Goal: Find specific page/section: Find specific page/section

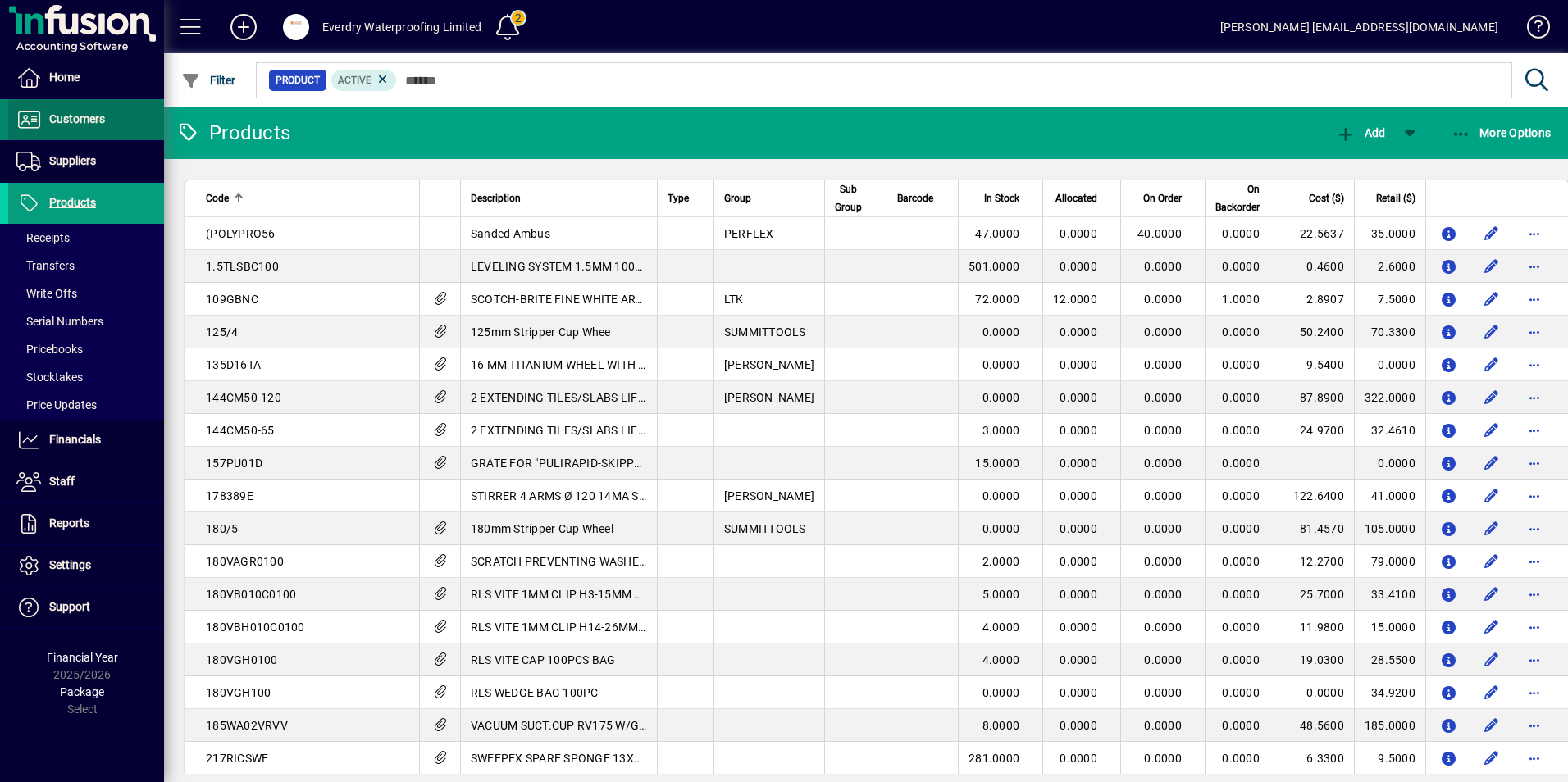
click at [71, 134] on span at bounding box center [86, 119] width 156 height 39
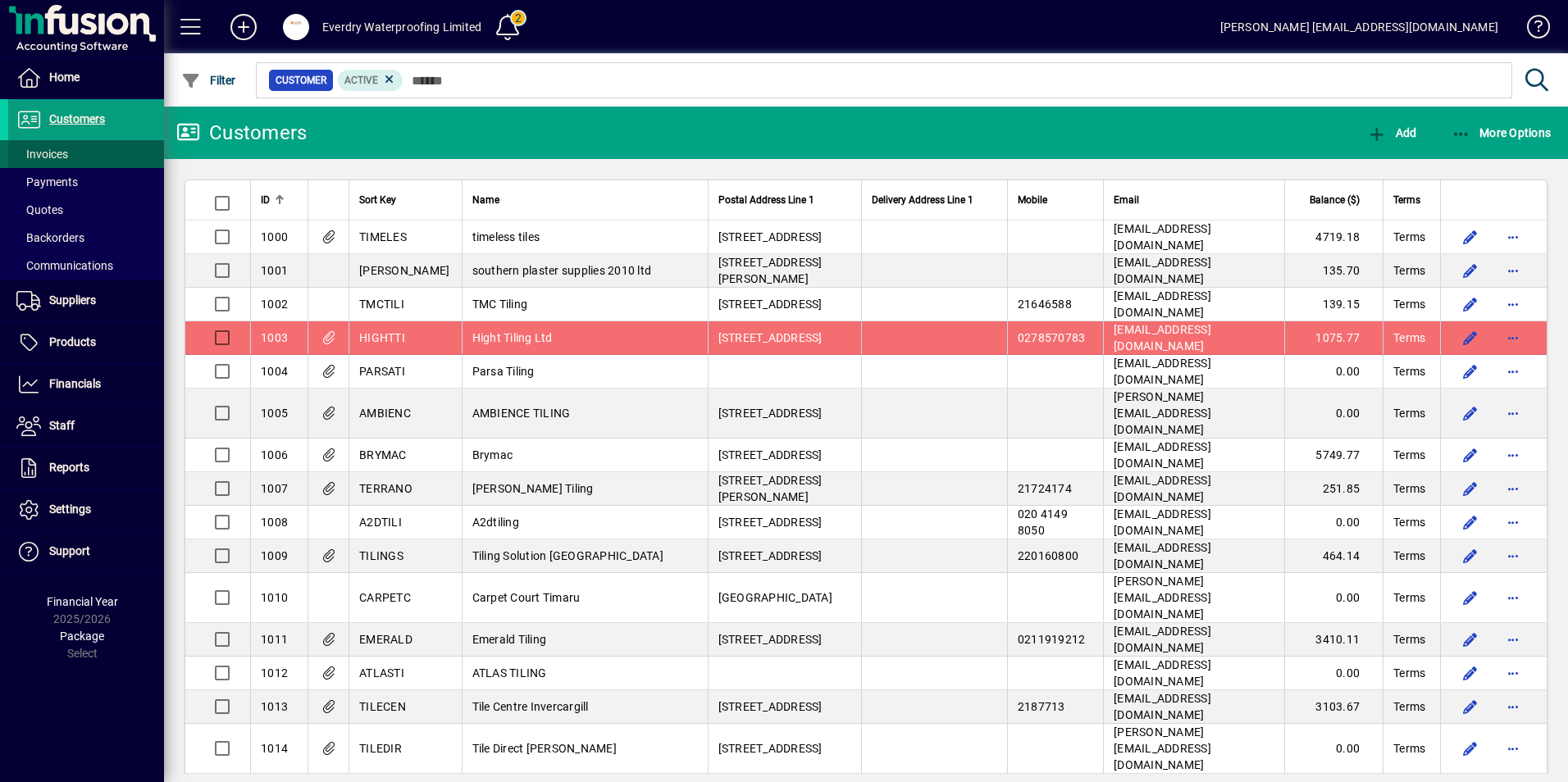
click at [57, 149] on span "Invoices" at bounding box center [43, 154] width 52 height 13
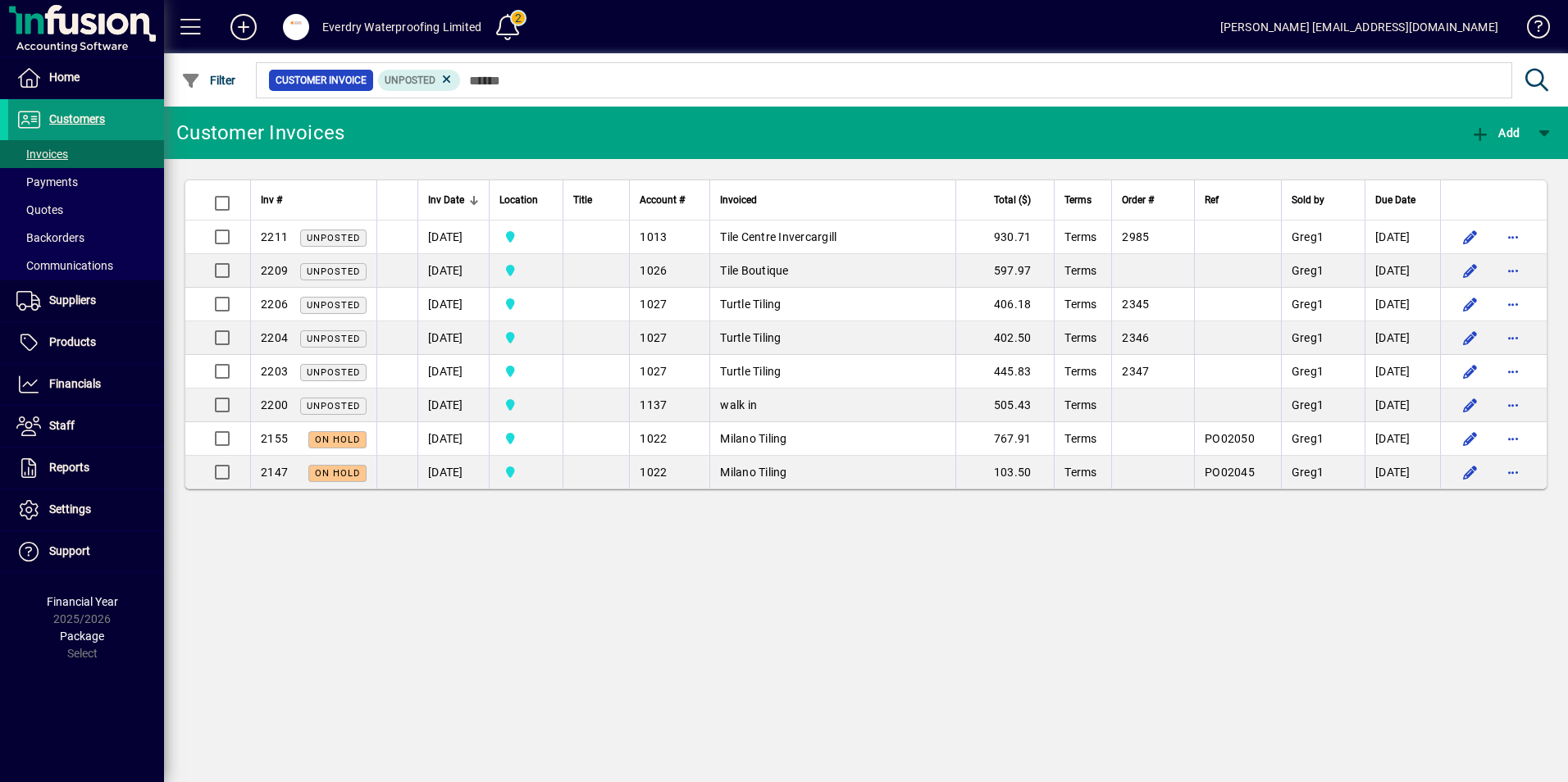
click at [77, 130] on span at bounding box center [86, 119] width 156 height 39
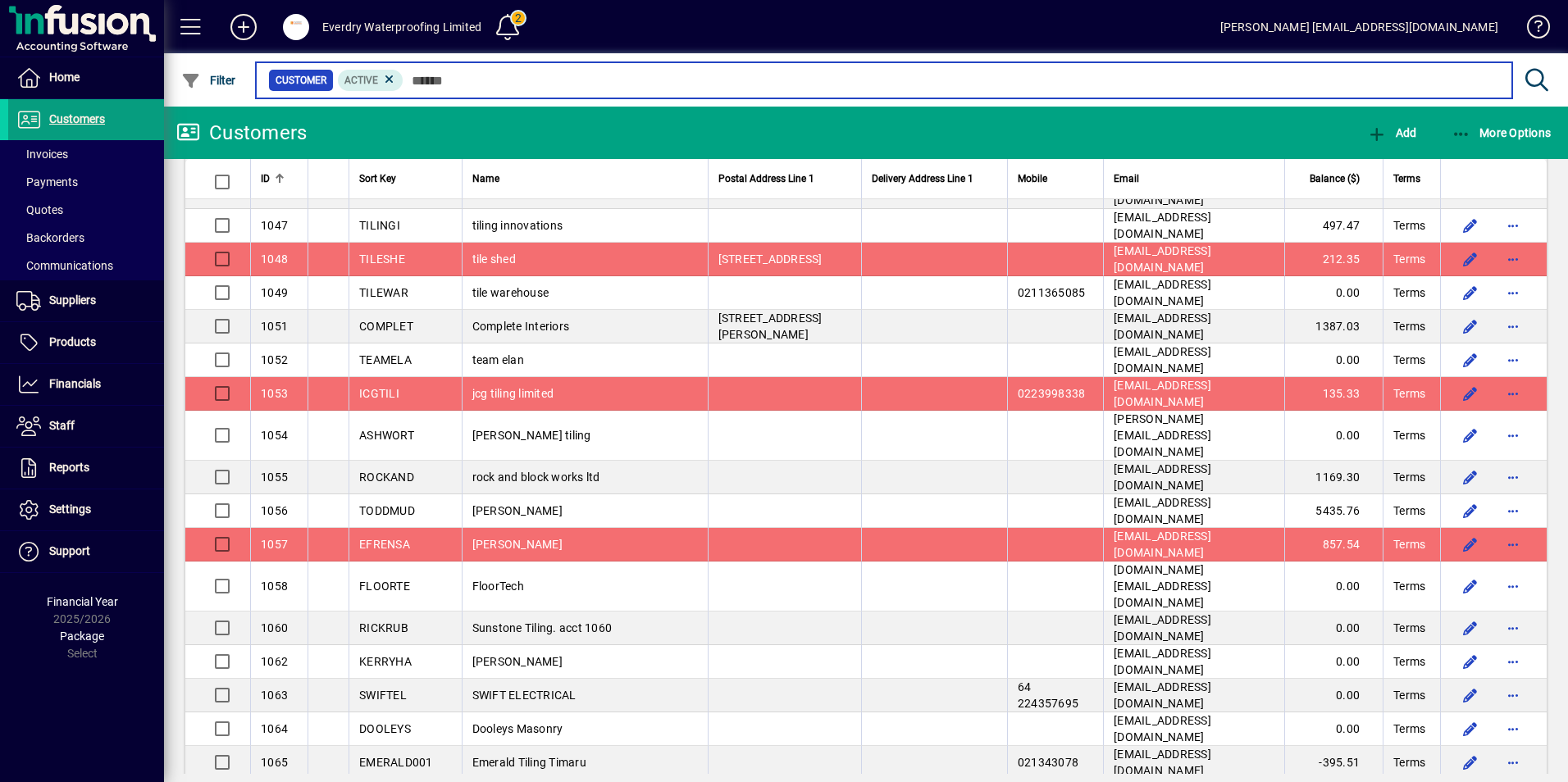
scroll to position [1805, 0]
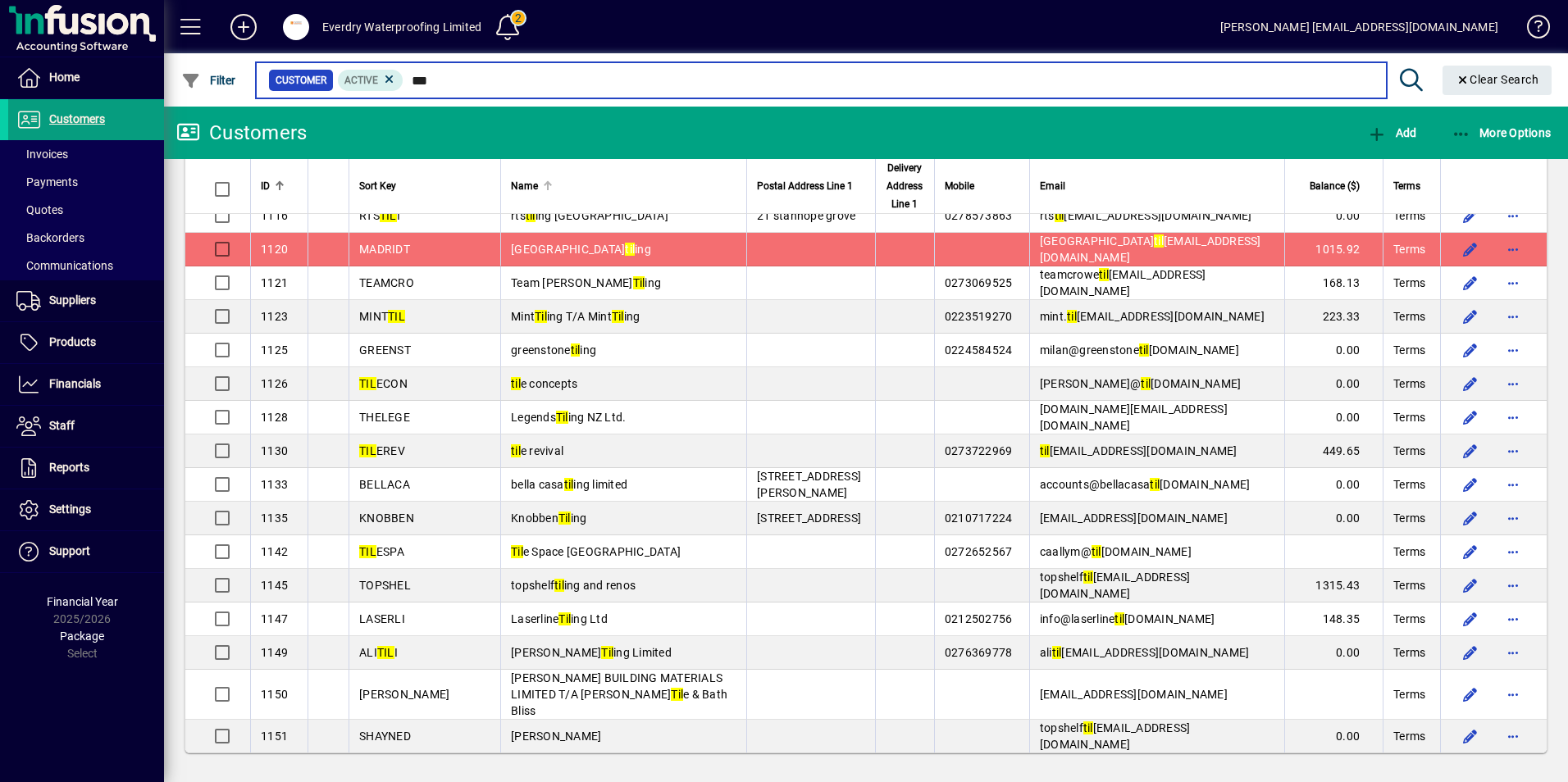
scroll to position [1484, 0]
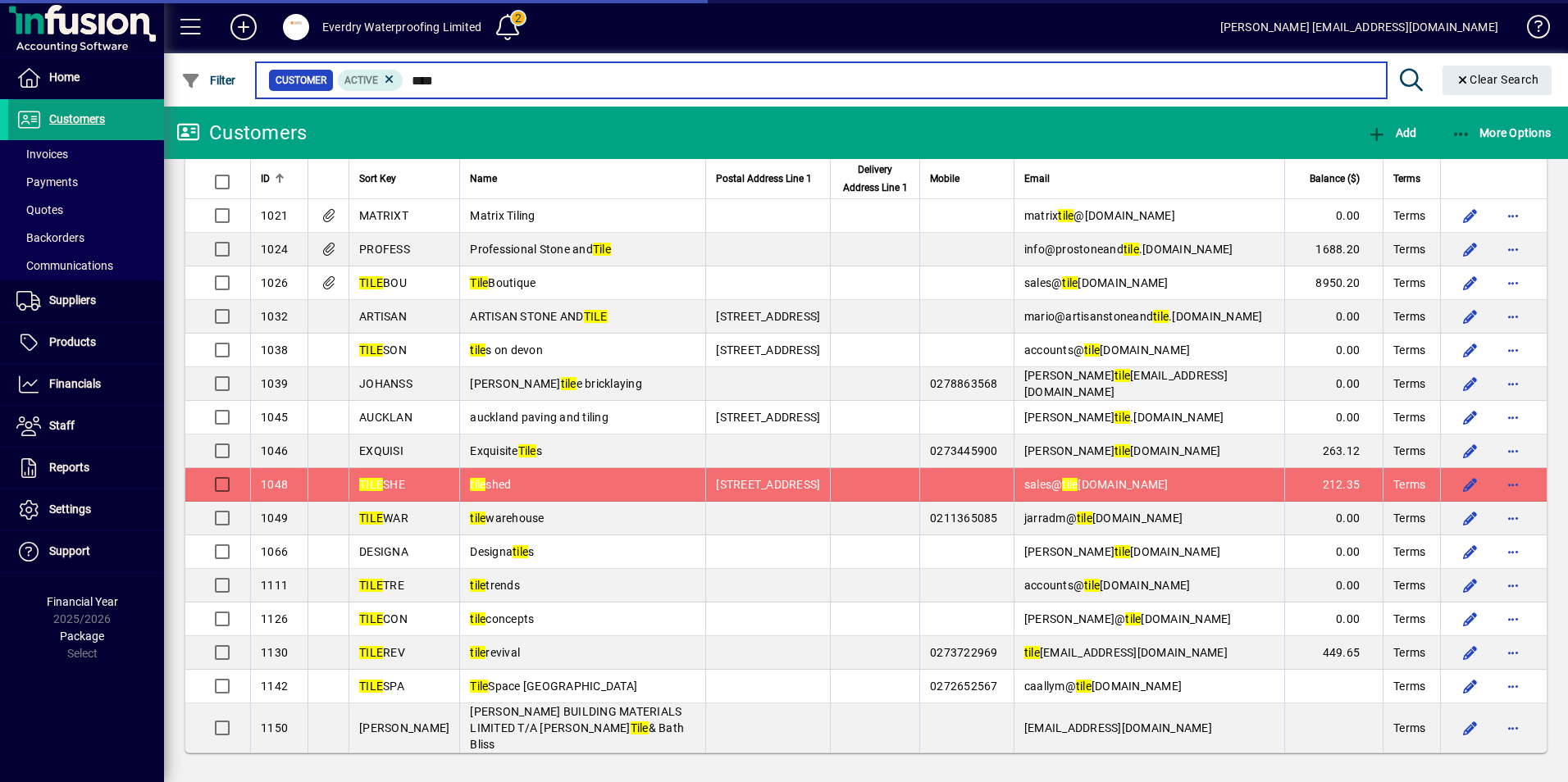
scroll to position [274, 0]
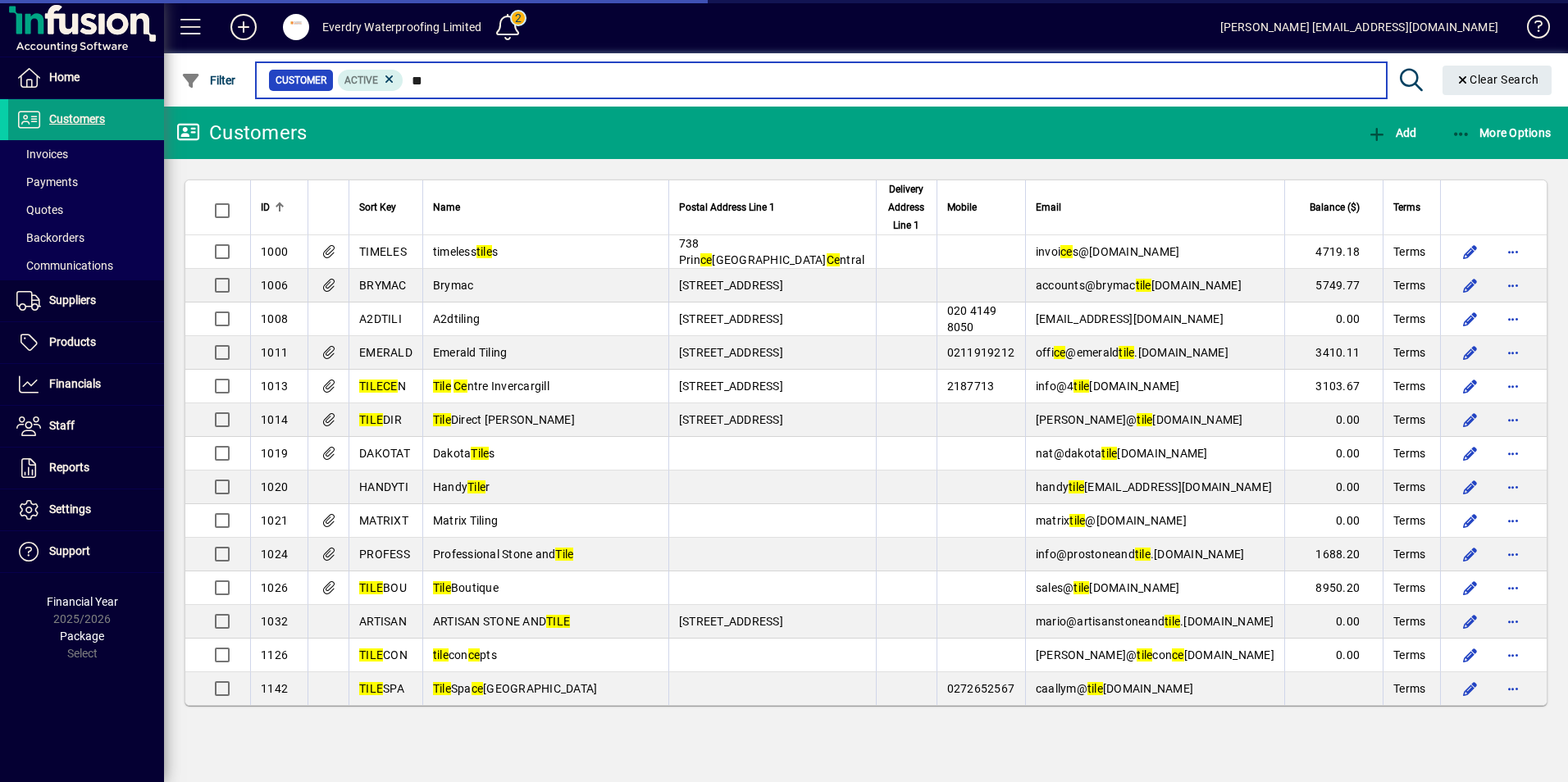
type input "*"
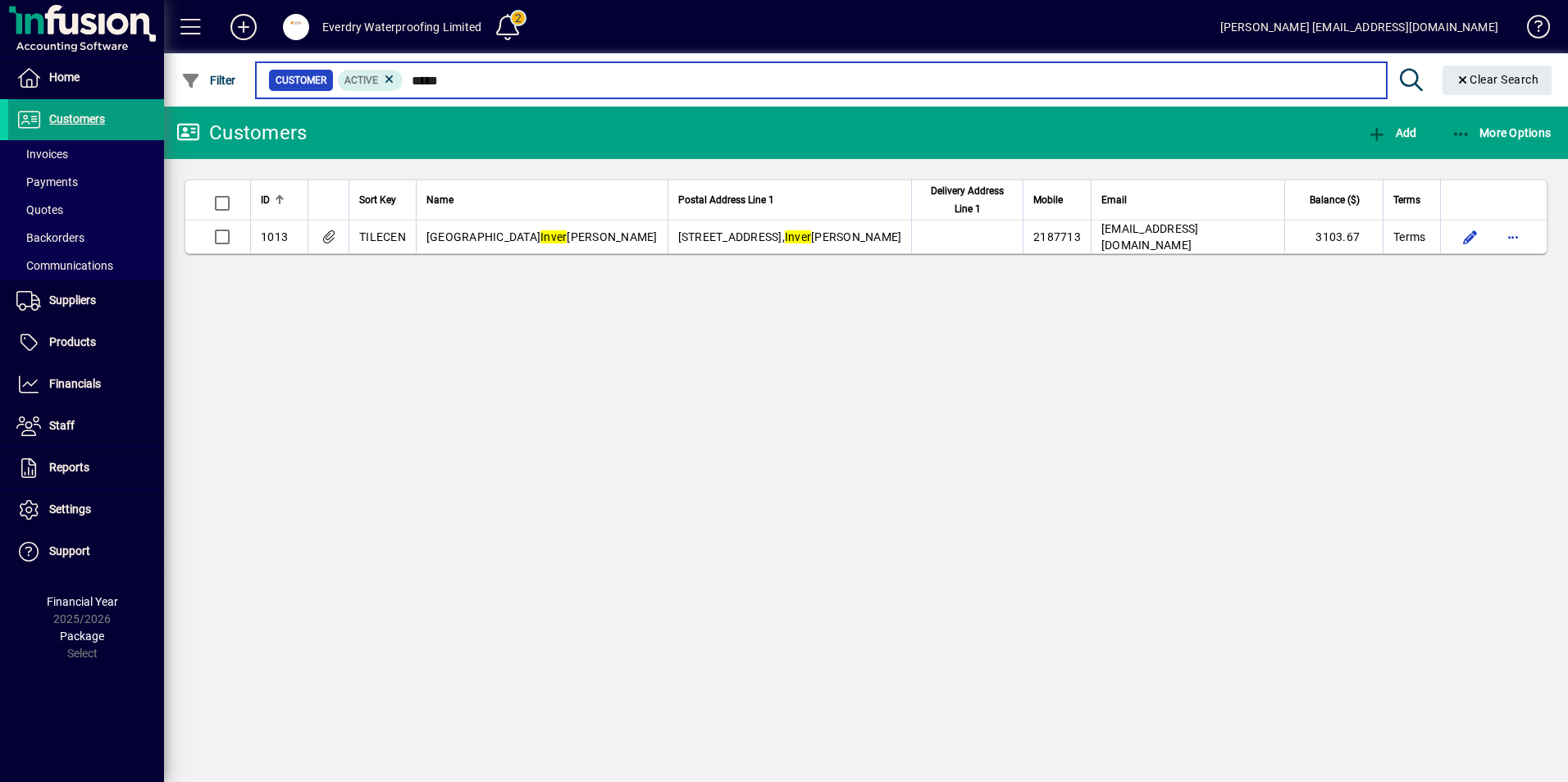
type input "*****"
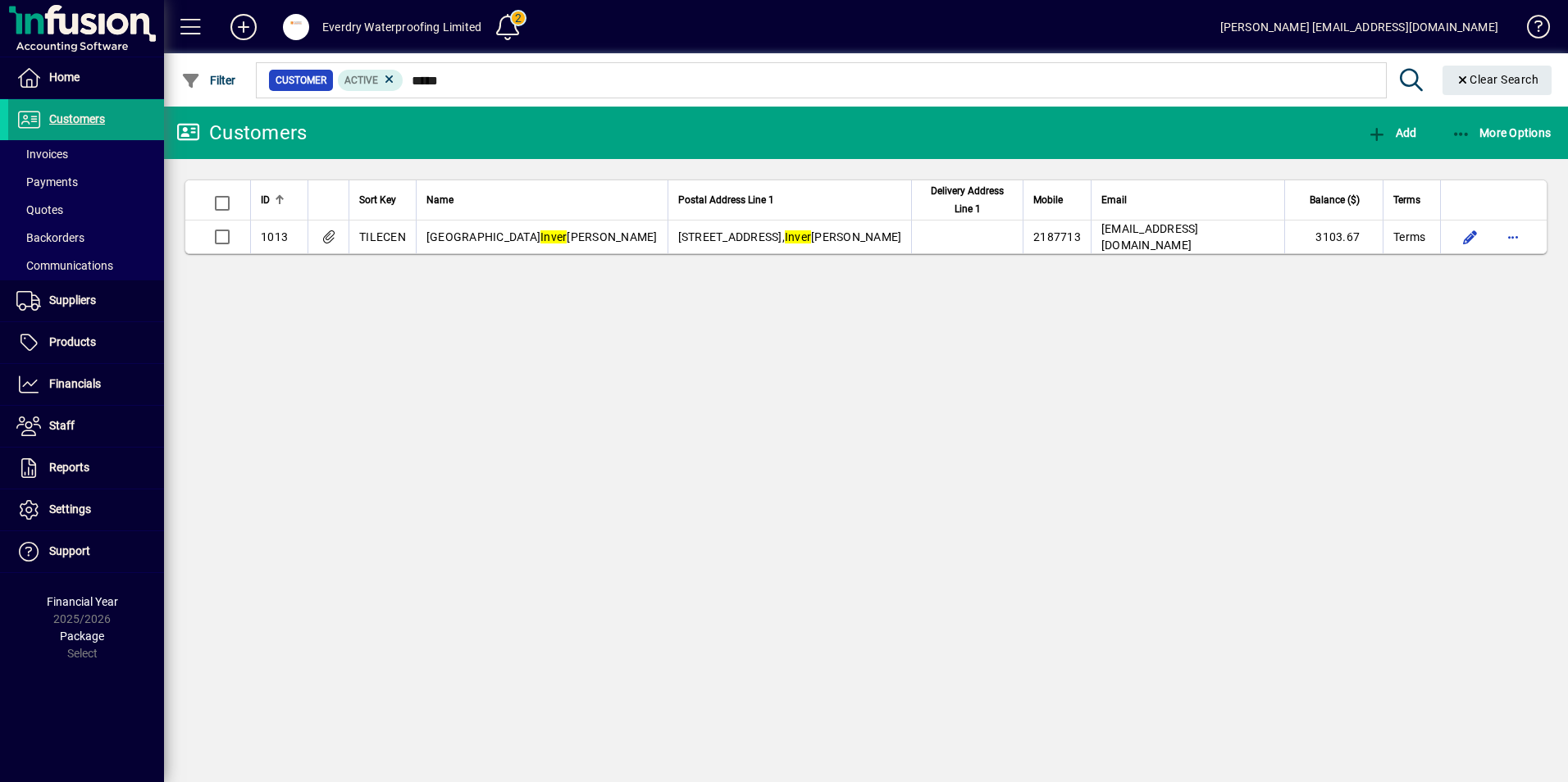
click at [388, 75] on icon at bounding box center [390, 80] width 15 height 15
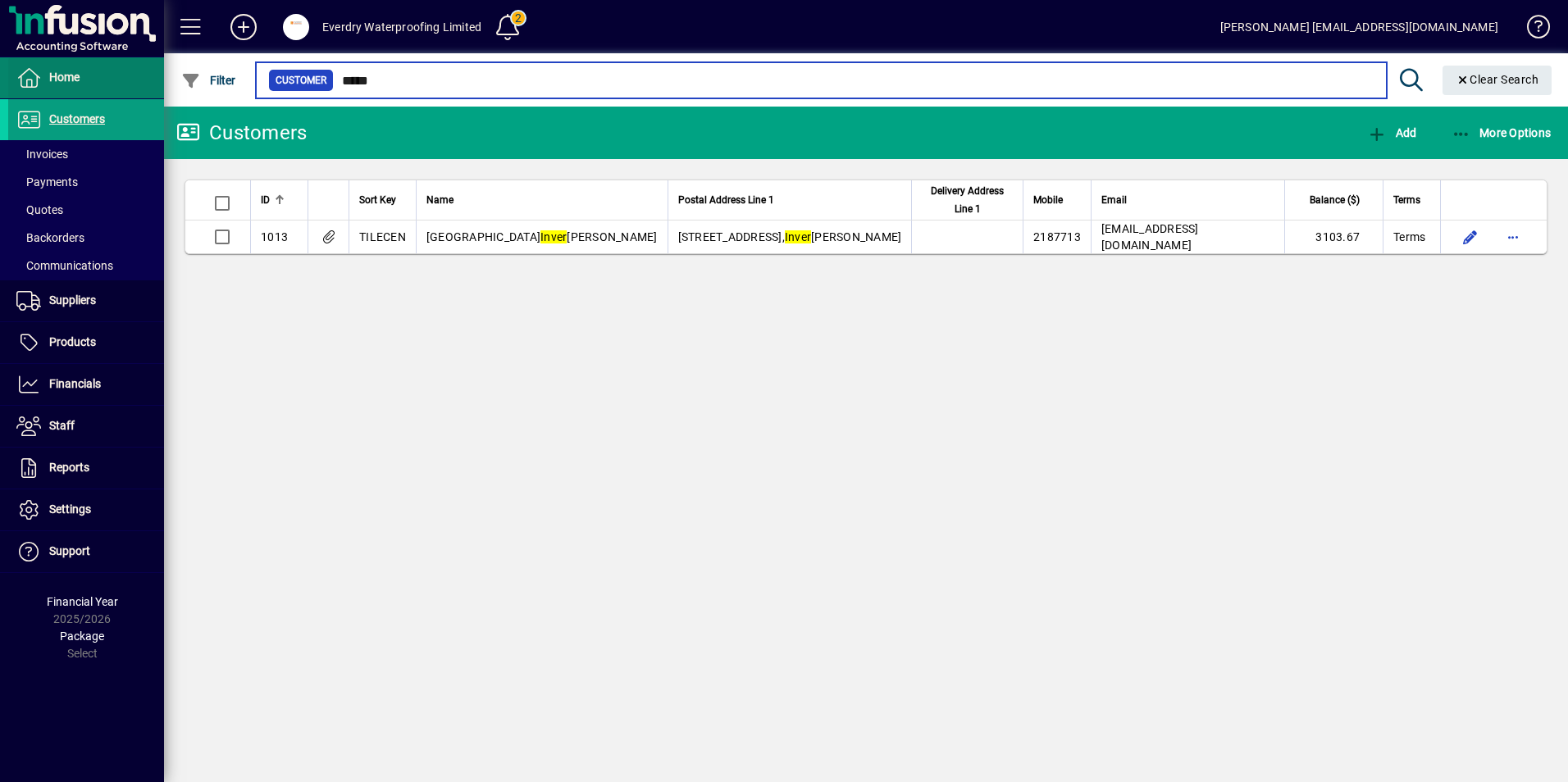
drag, startPoint x: 390, startPoint y: 80, endPoint x: 127, endPoint y: 58, distance: 263.9
click at [127, 58] on mat-drawer-container "Home Customers Invoices Payments Quotes Backorders Communications Suppliers Inv…" at bounding box center [784, 391] width 1568 height 782
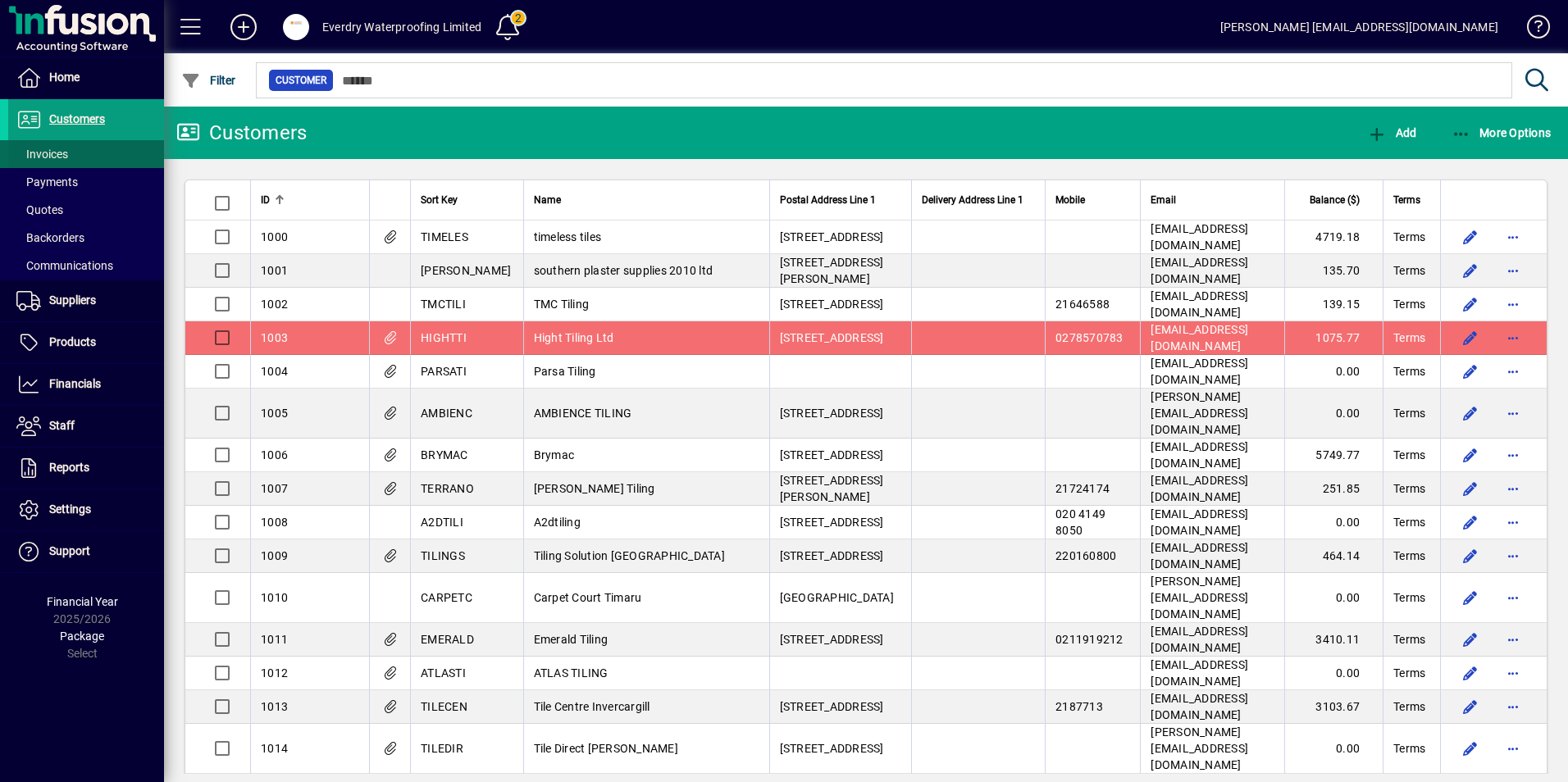
click at [70, 157] on span at bounding box center [86, 153] width 156 height 39
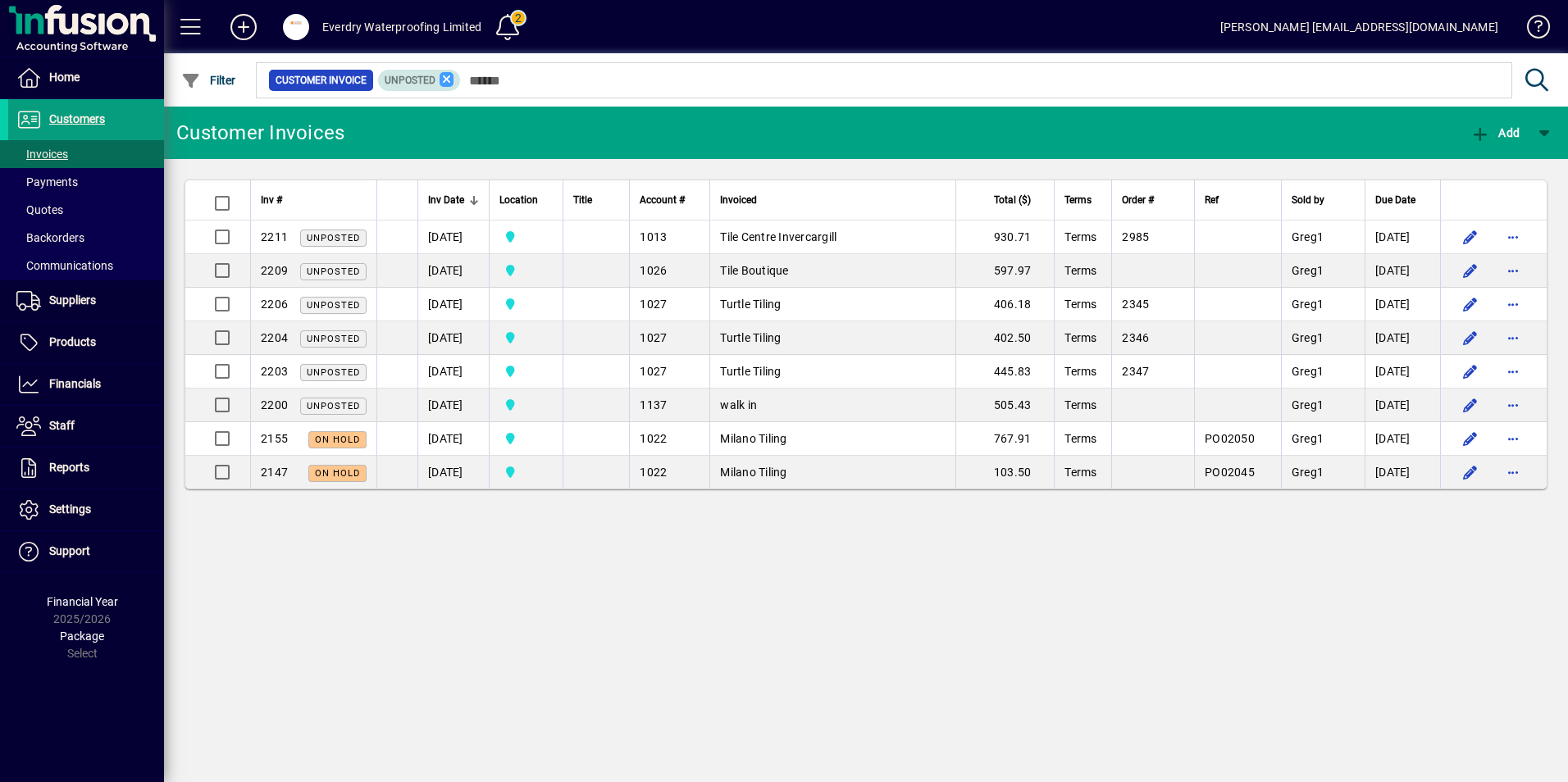
click at [443, 84] on icon at bounding box center [447, 80] width 15 height 15
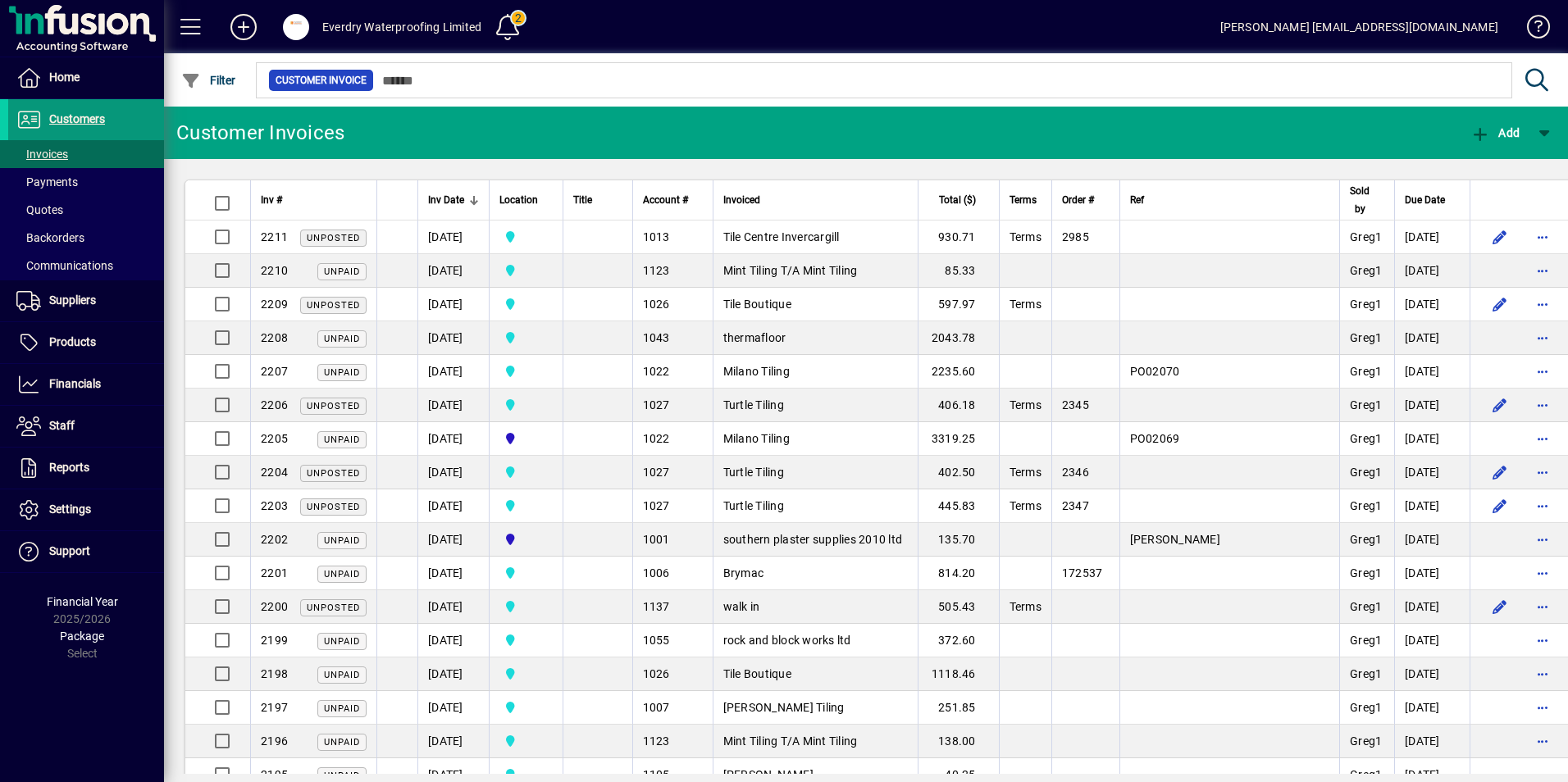
click at [95, 110] on span "Customers" at bounding box center [56, 119] width 96 height 19
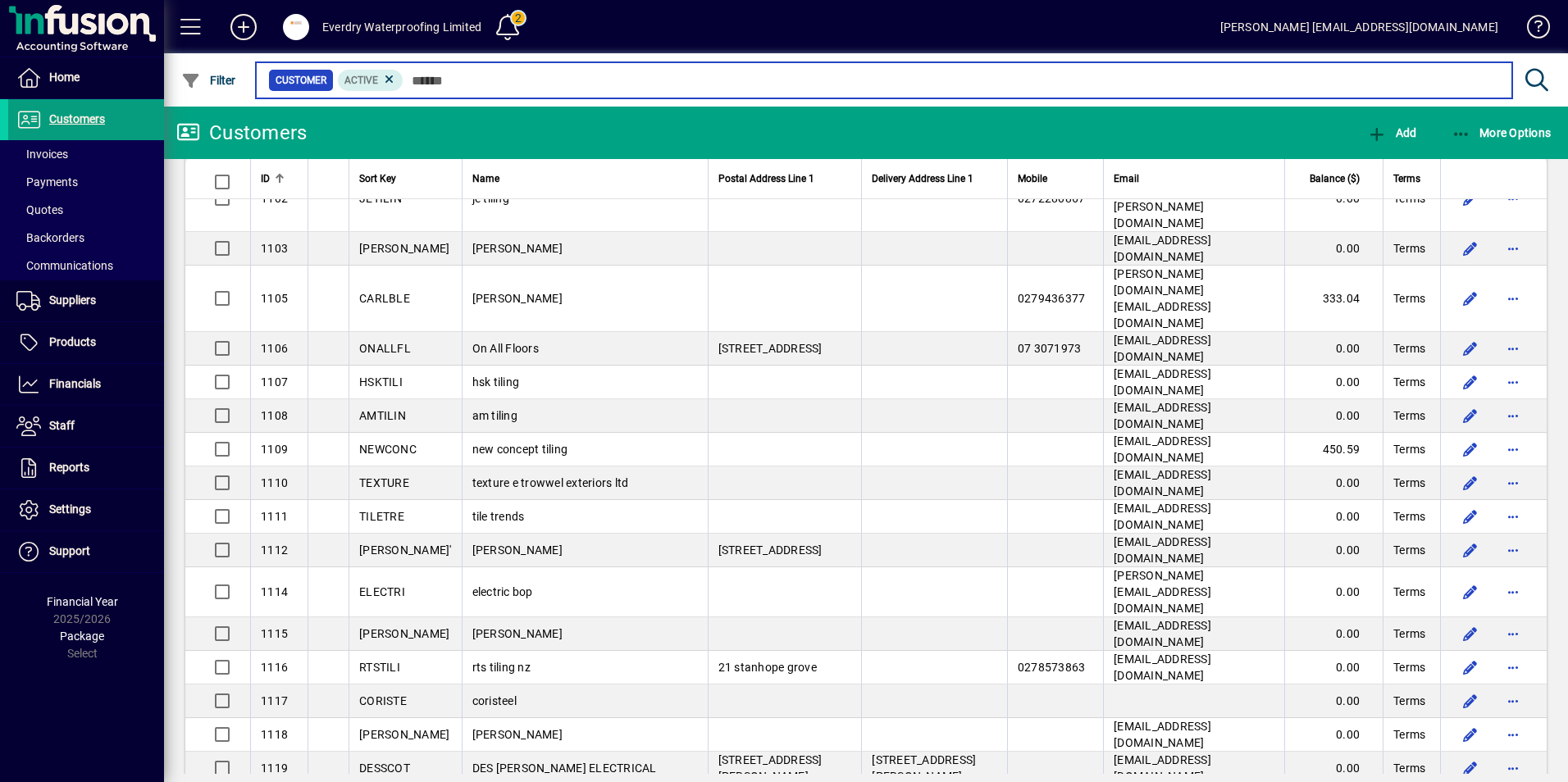
scroll to position [2498, 0]
